Goal: Task Accomplishment & Management: Use online tool/utility

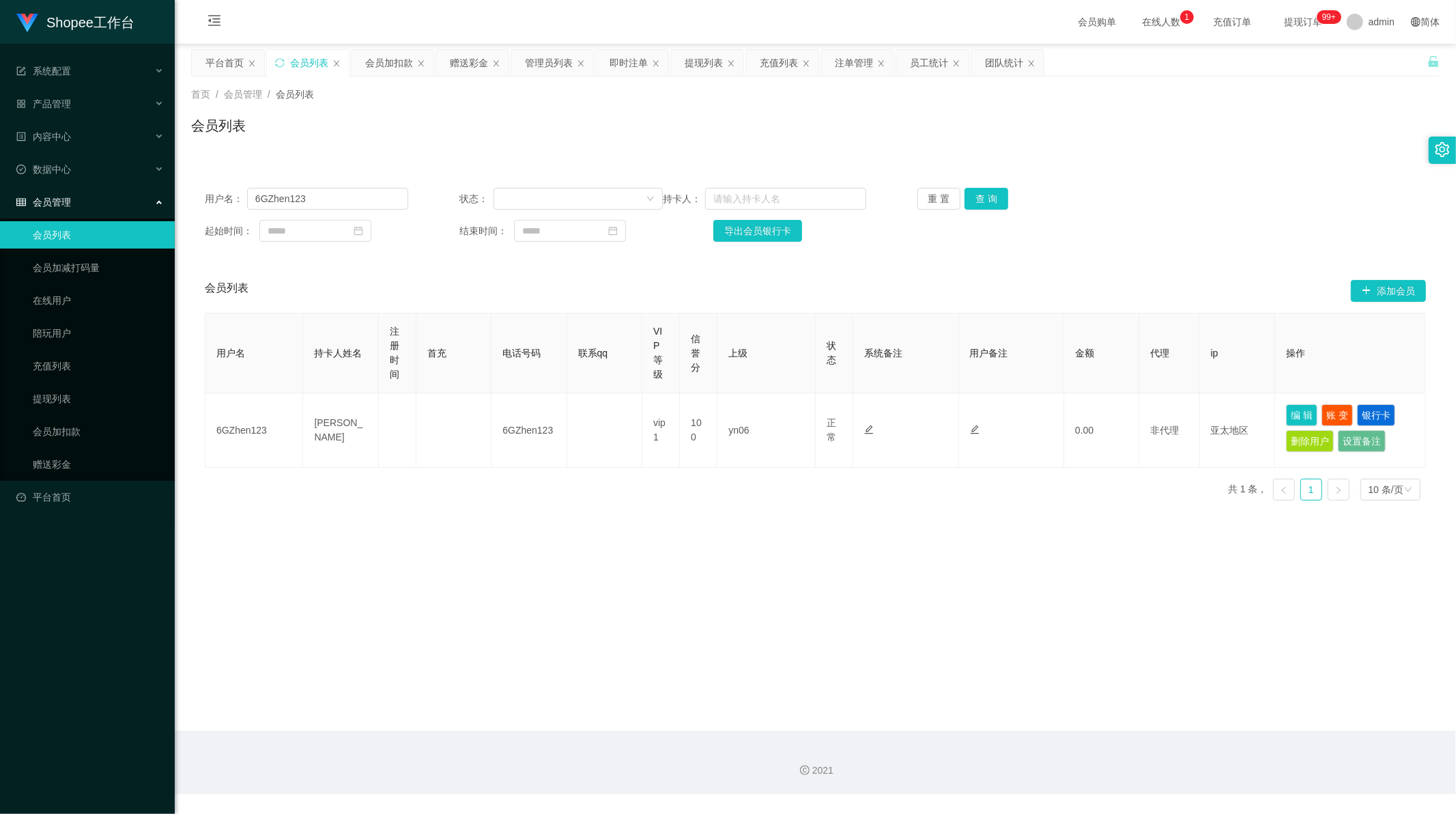
scroll to position [2, 0]
click at [792, 65] on div "充值列表" at bounding box center [779, 63] width 38 height 26
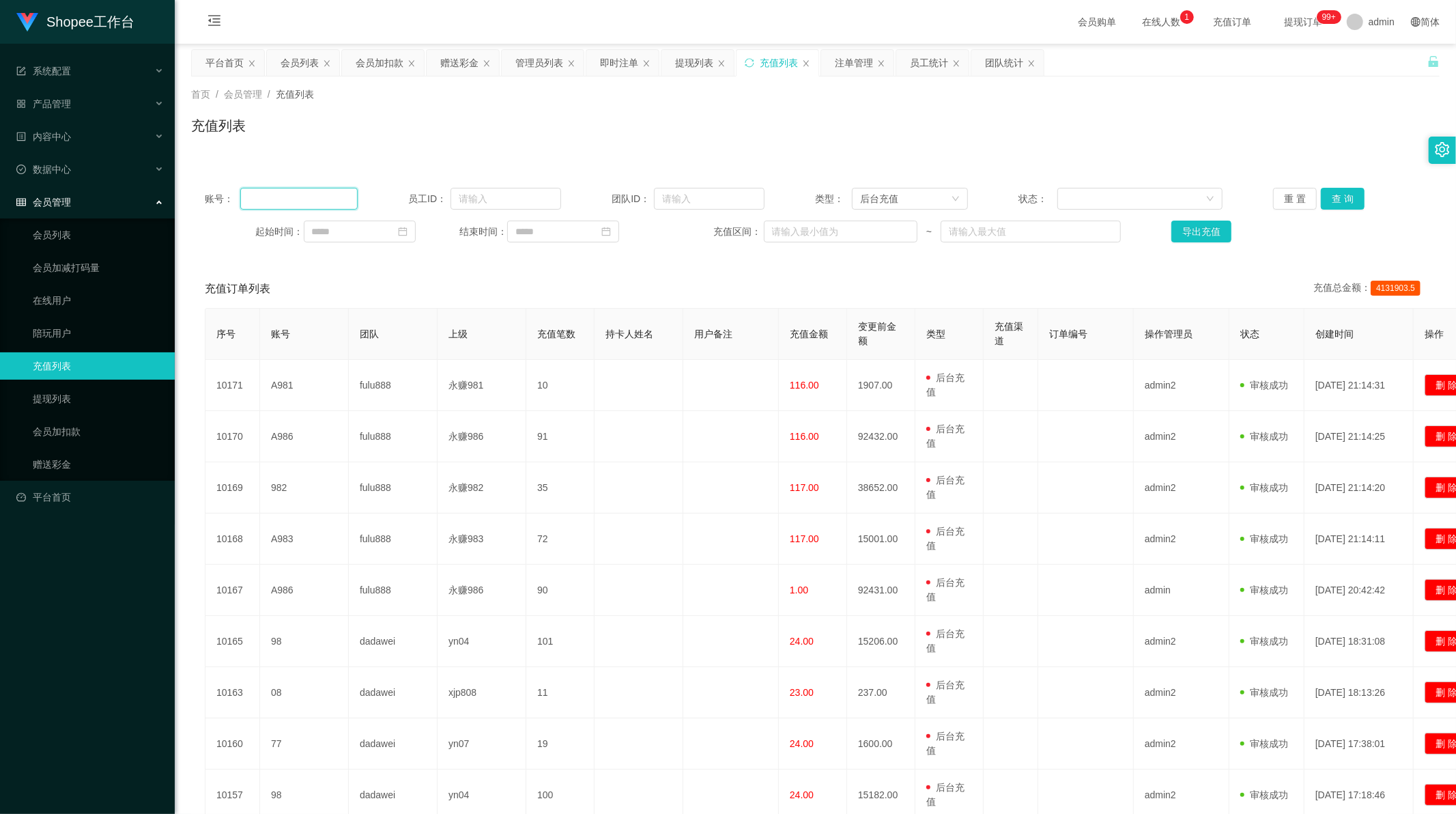
click at [282, 203] on input "text" at bounding box center [299, 198] width 118 height 22
paste input "168"
type input "168"
click at [1331, 199] on button "查 询" at bounding box center [1342, 198] width 44 height 22
click at [917, 61] on div "员工统计" at bounding box center [928, 63] width 38 height 26
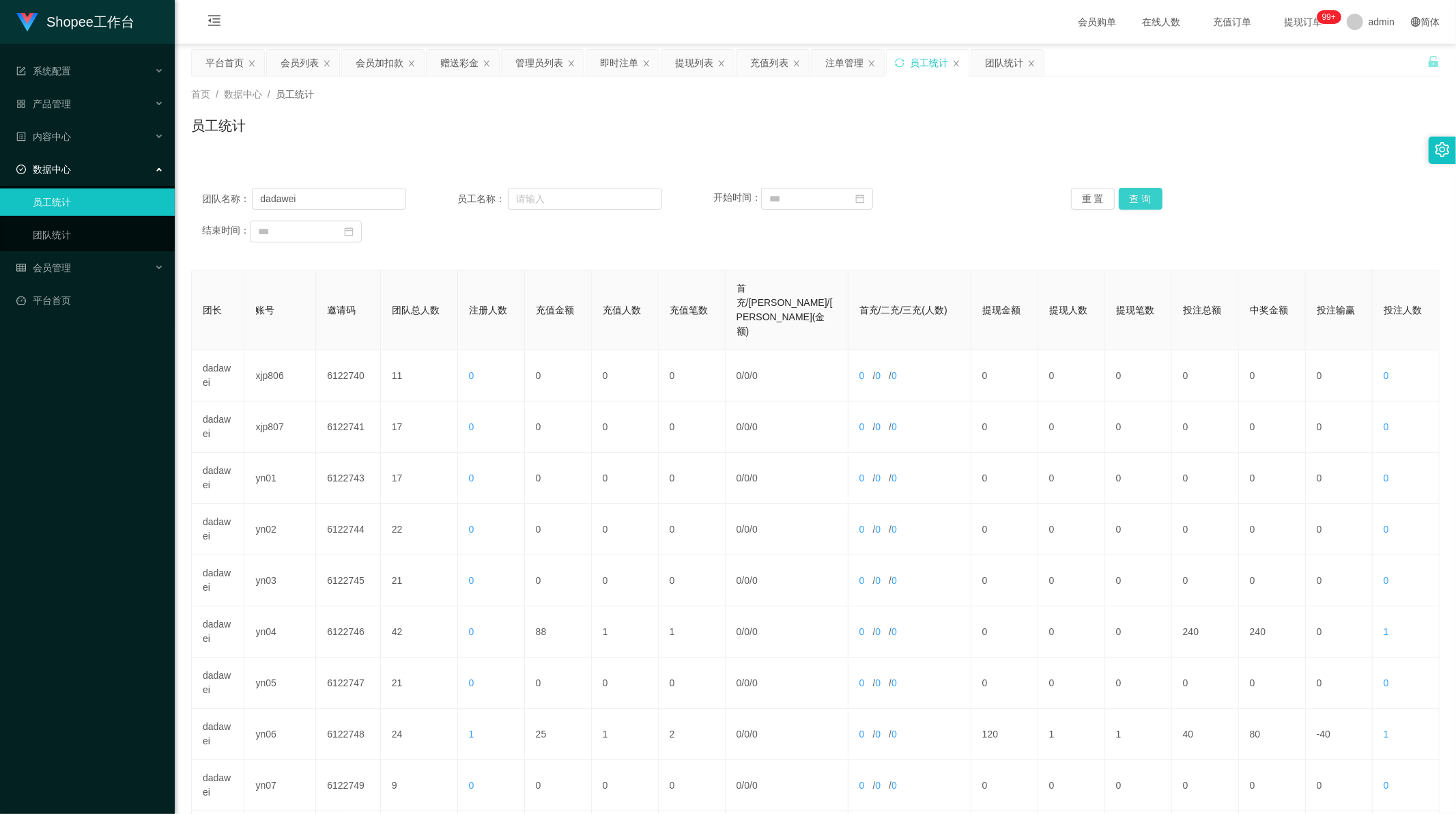
click at [1128, 203] on button "查 询" at bounding box center [1141, 198] width 44 height 22
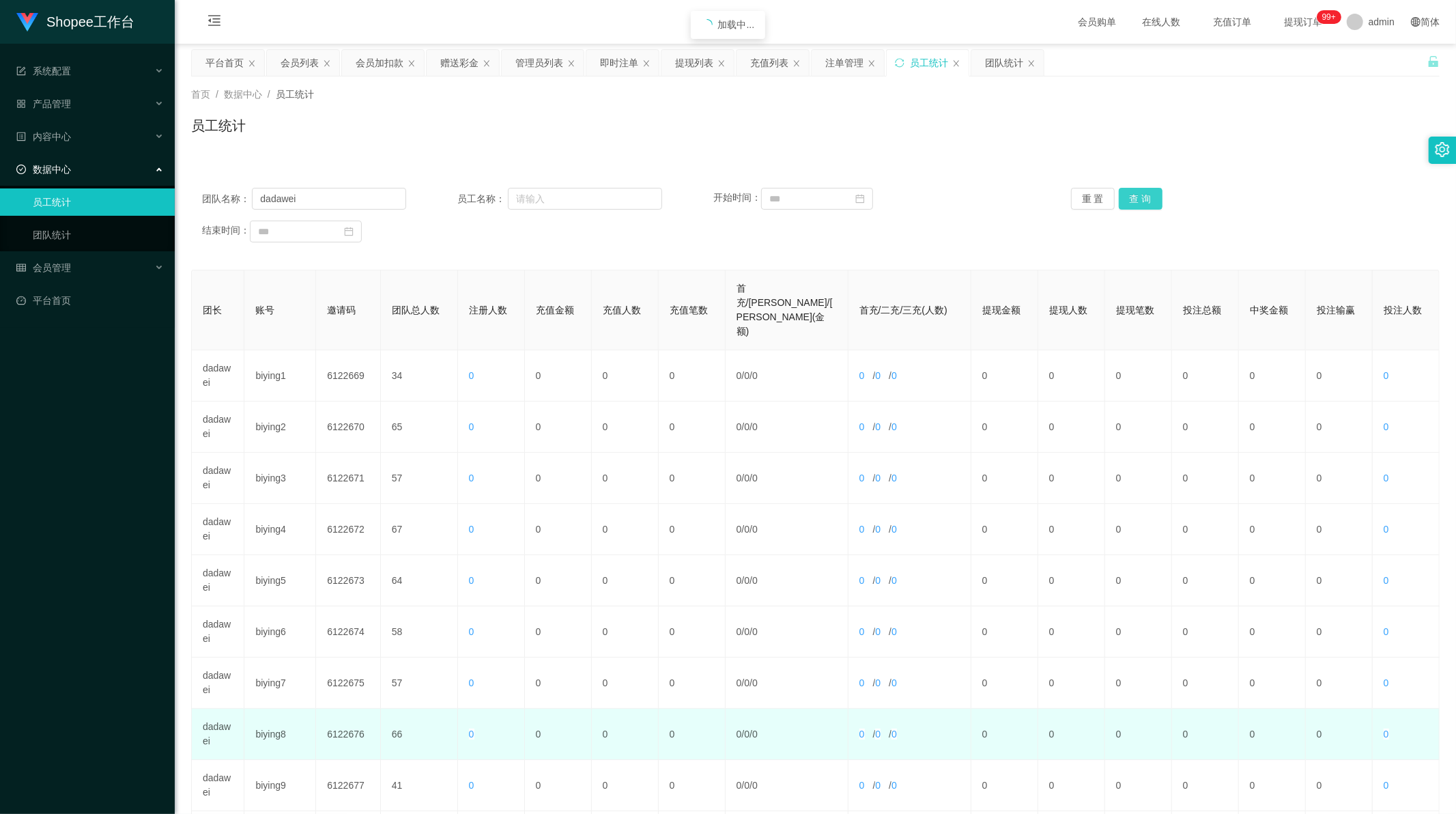
scroll to position [130, 0]
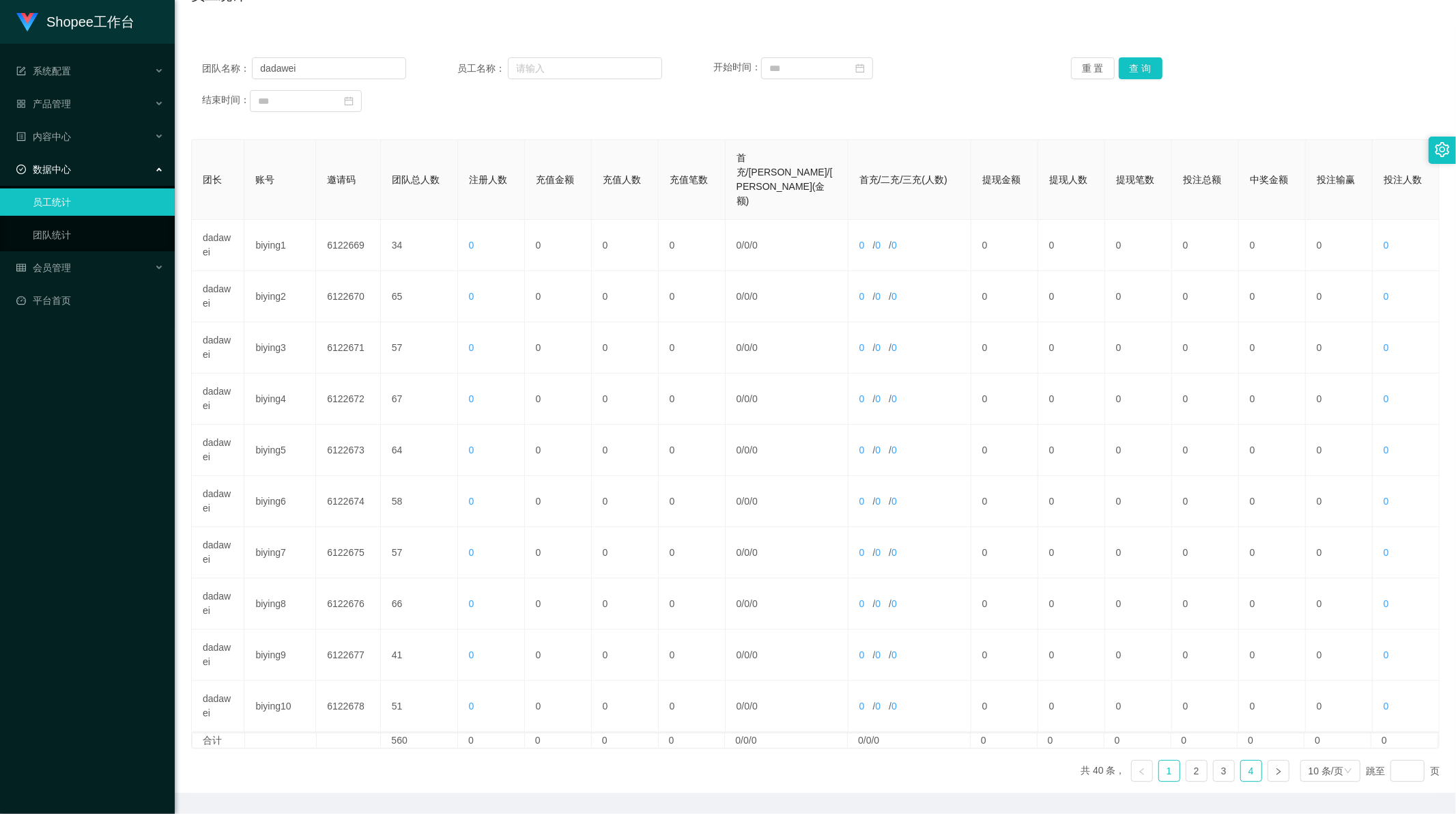
click at [1241, 761] on link "4" at bounding box center [1251, 771] width 20 height 20
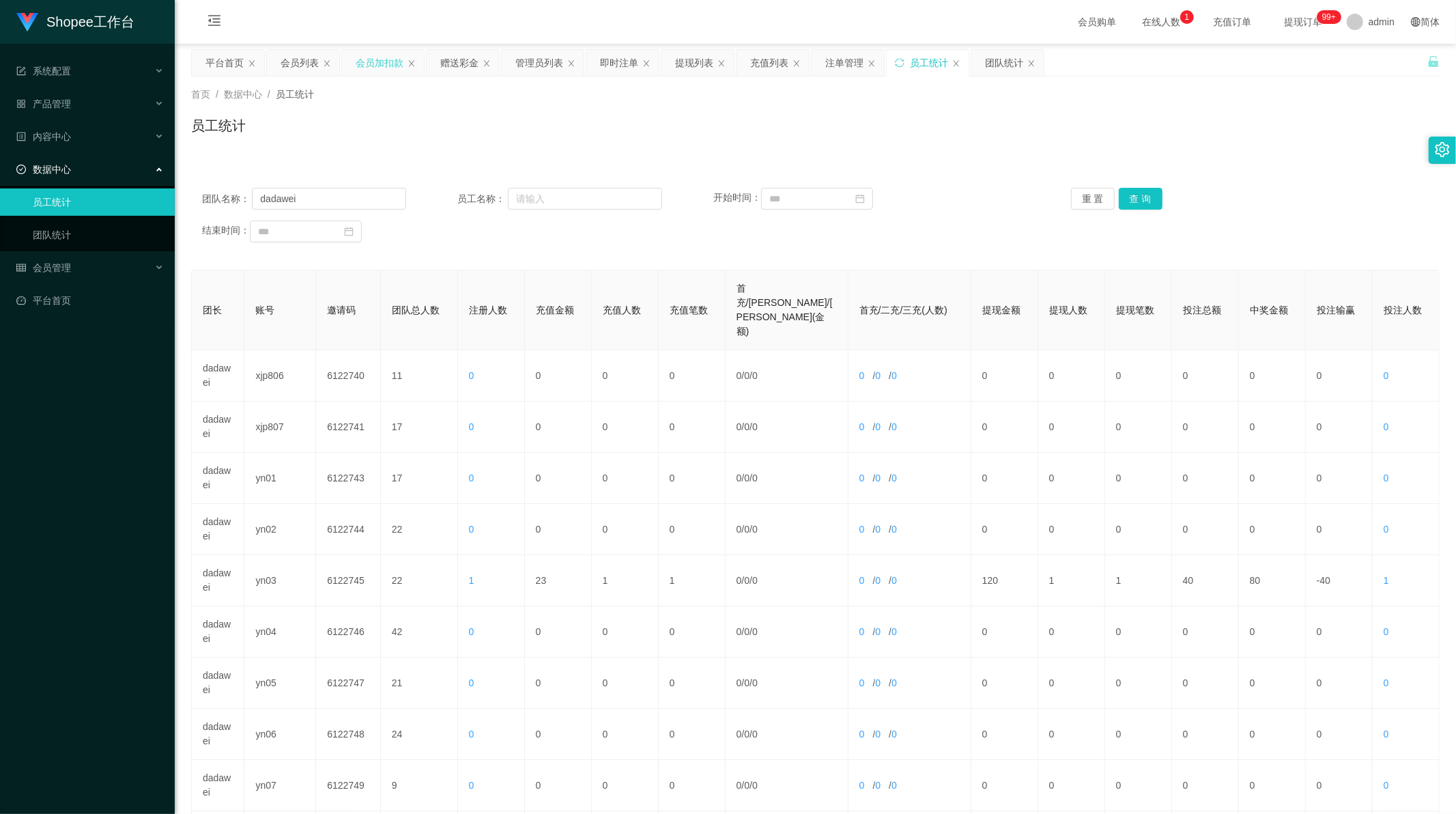
click at [377, 66] on div "会员加扣款" at bounding box center [379, 63] width 48 height 26
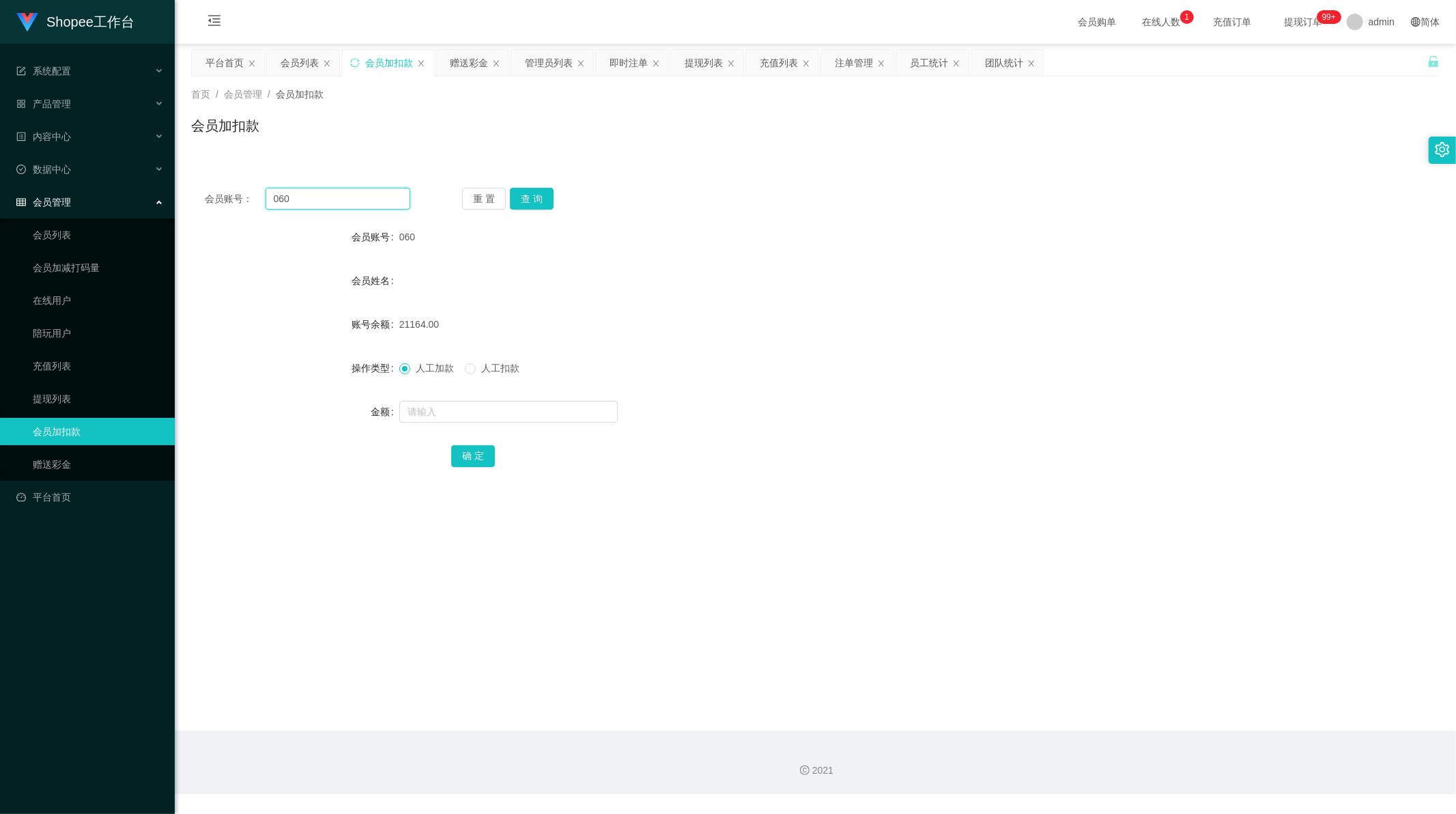
click at [314, 198] on input "060" at bounding box center [338, 198] width 145 height 22
paste input "168"
type input "168"
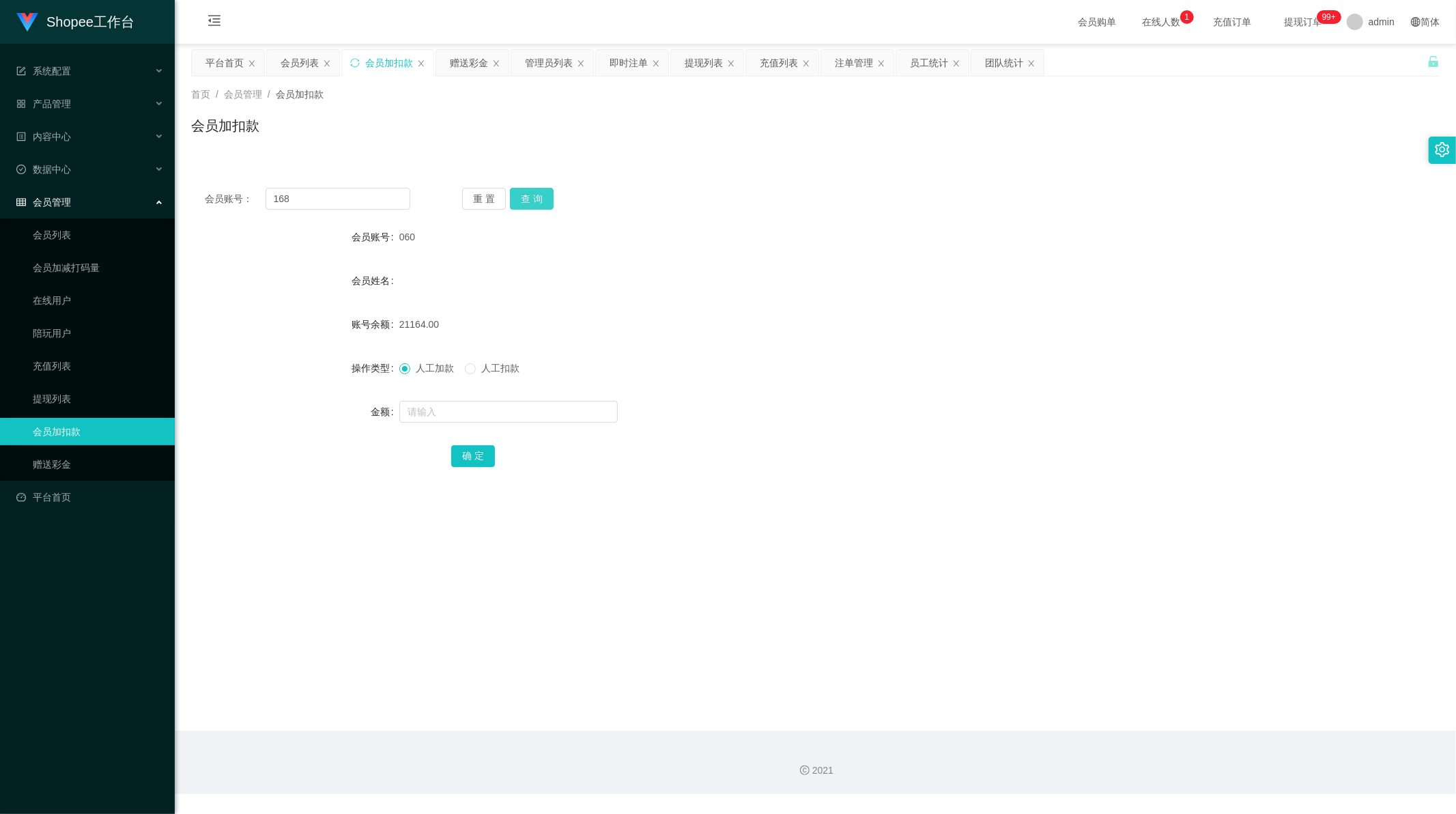
click at [533, 194] on button "查 询" at bounding box center [532, 198] width 44 height 22
click at [452, 416] on input "text" at bounding box center [508, 412] width 219 height 22
type input "1"
click at [472, 458] on button "确 定" at bounding box center [473, 456] width 44 height 22
click at [630, 319] on div "2876.00" at bounding box center [763, 324] width 728 height 27
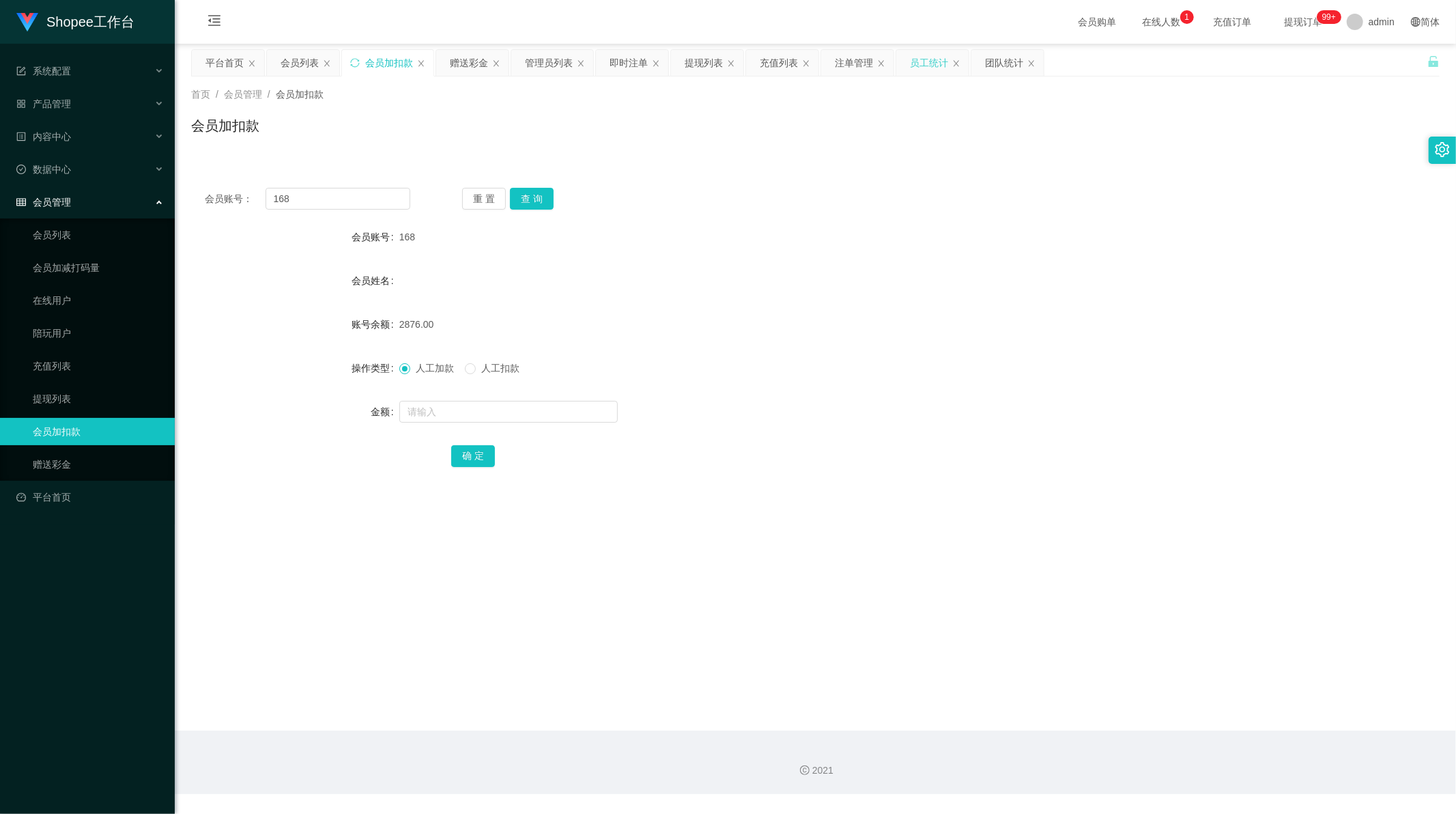
click at [926, 66] on div "员工统计" at bounding box center [928, 63] width 38 height 26
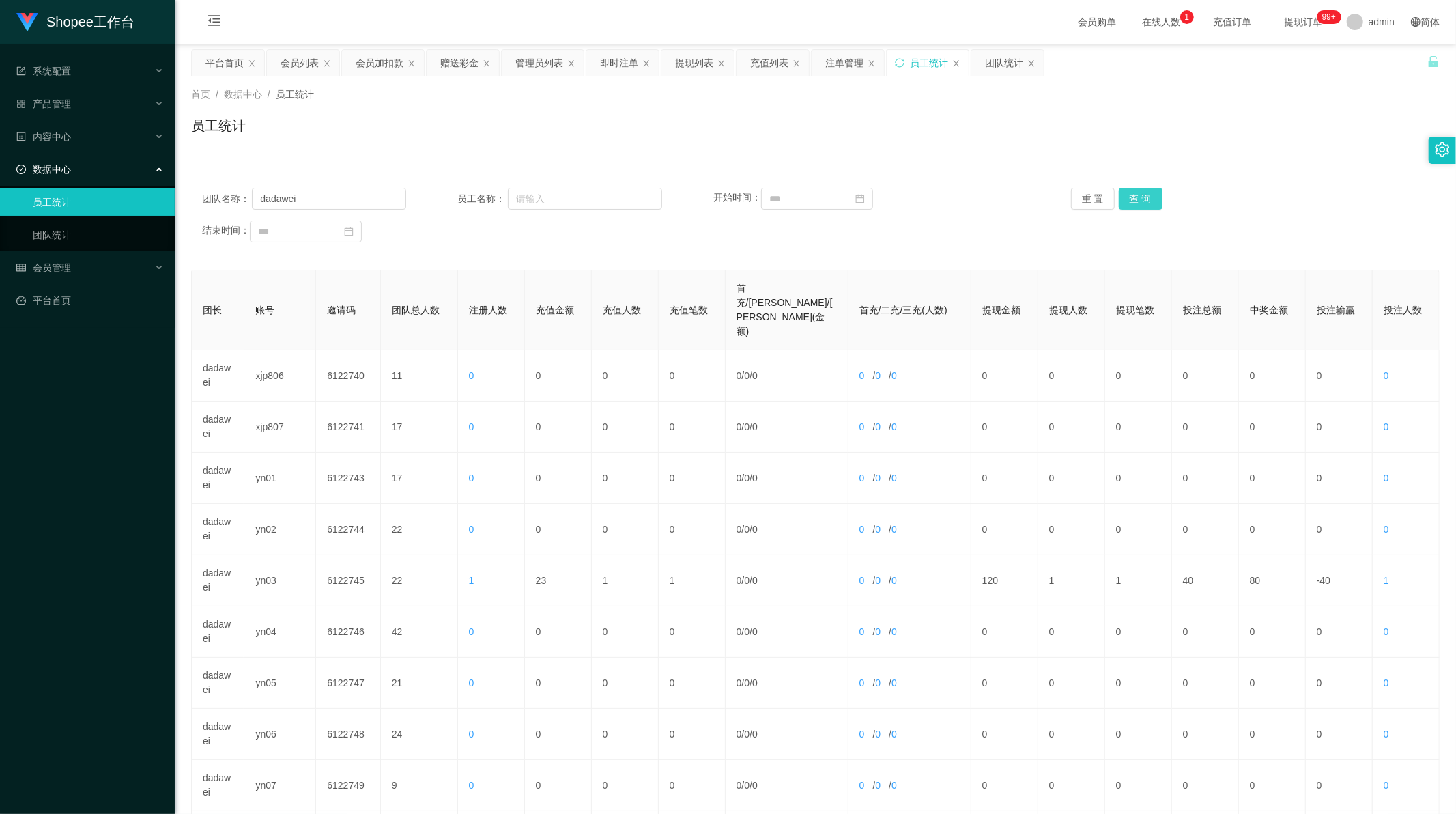
click at [1131, 198] on button "查 询" at bounding box center [1141, 198] width 44 height 22
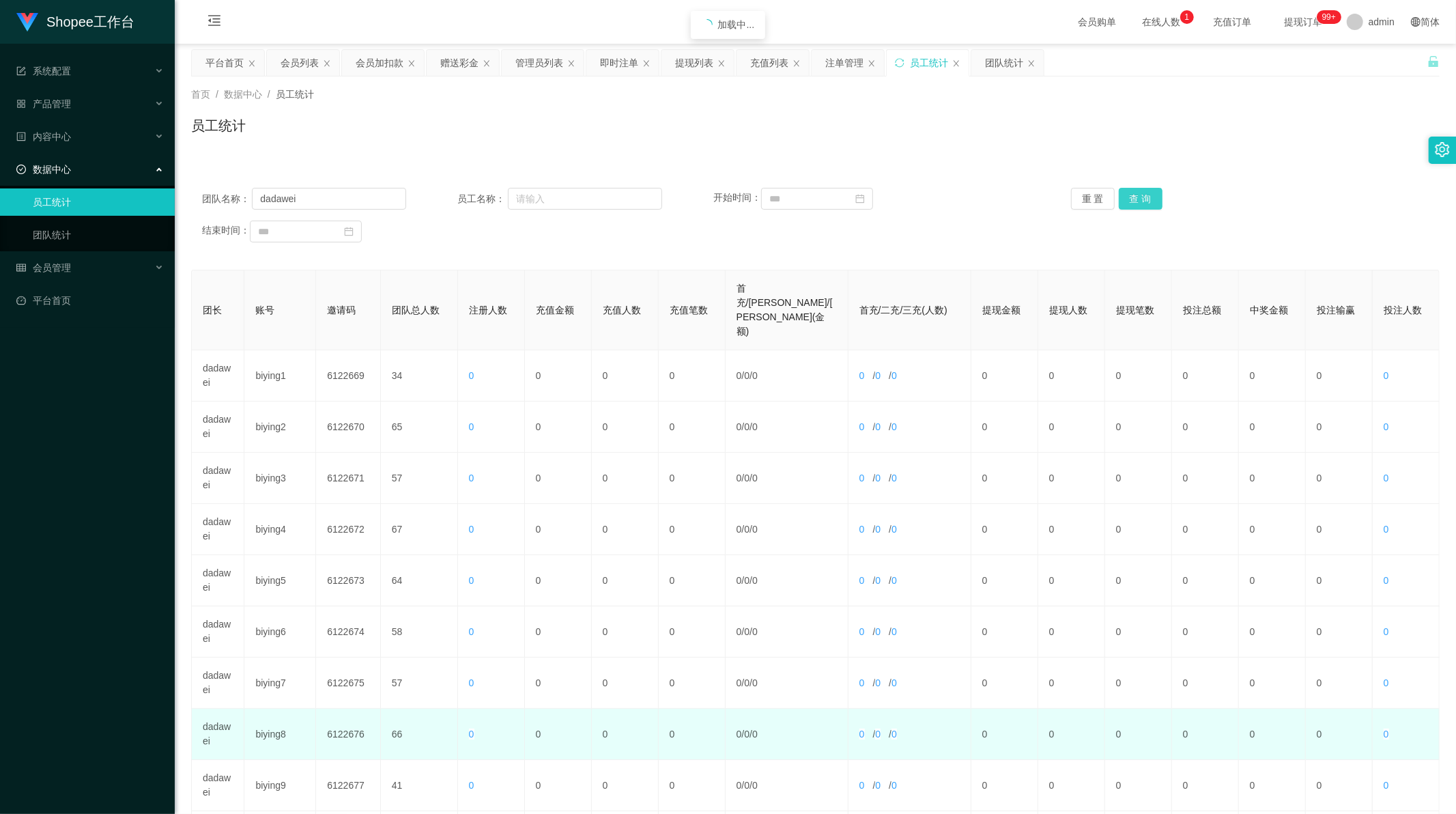
scroll to position [130, 0]
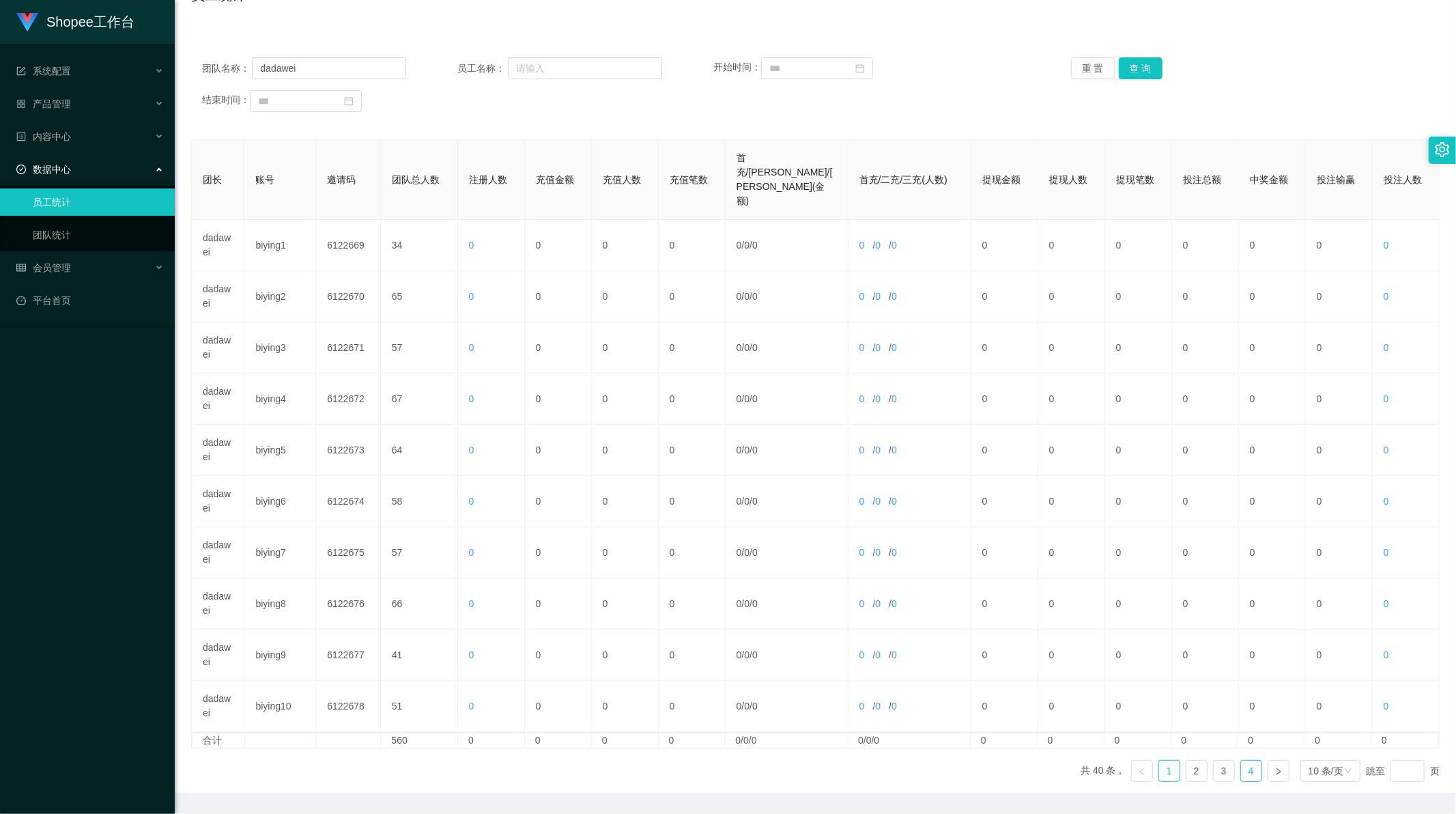
click at [1244, 761] on link "4" at bounding box center [1251, 771] width 20 height 20
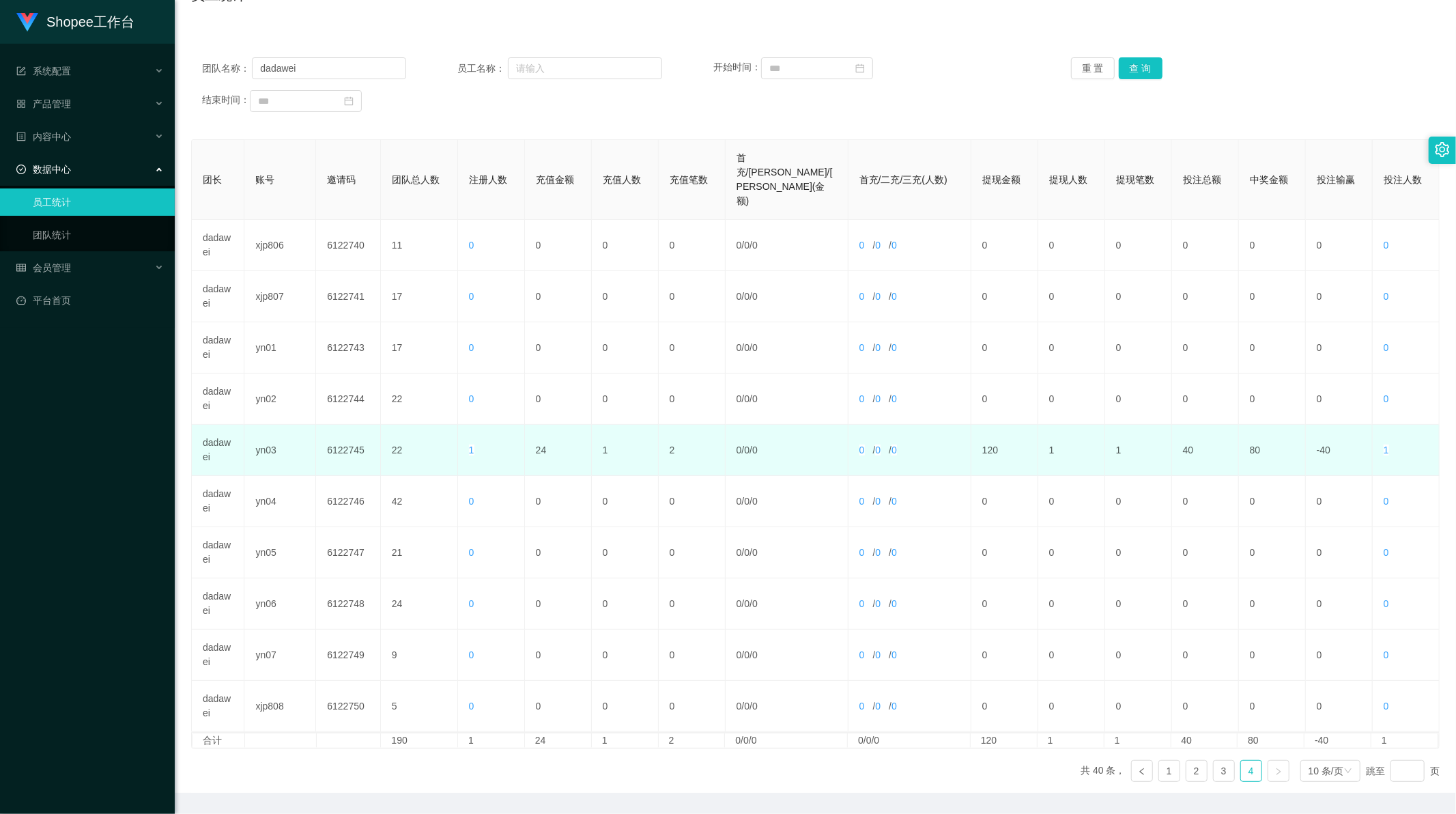
click at [538, 424] on td "24" at bounding box center [557, 449] width 67 height 51
copy td "24"
